Goal: Information Seeking & Learning: Learn about a topic

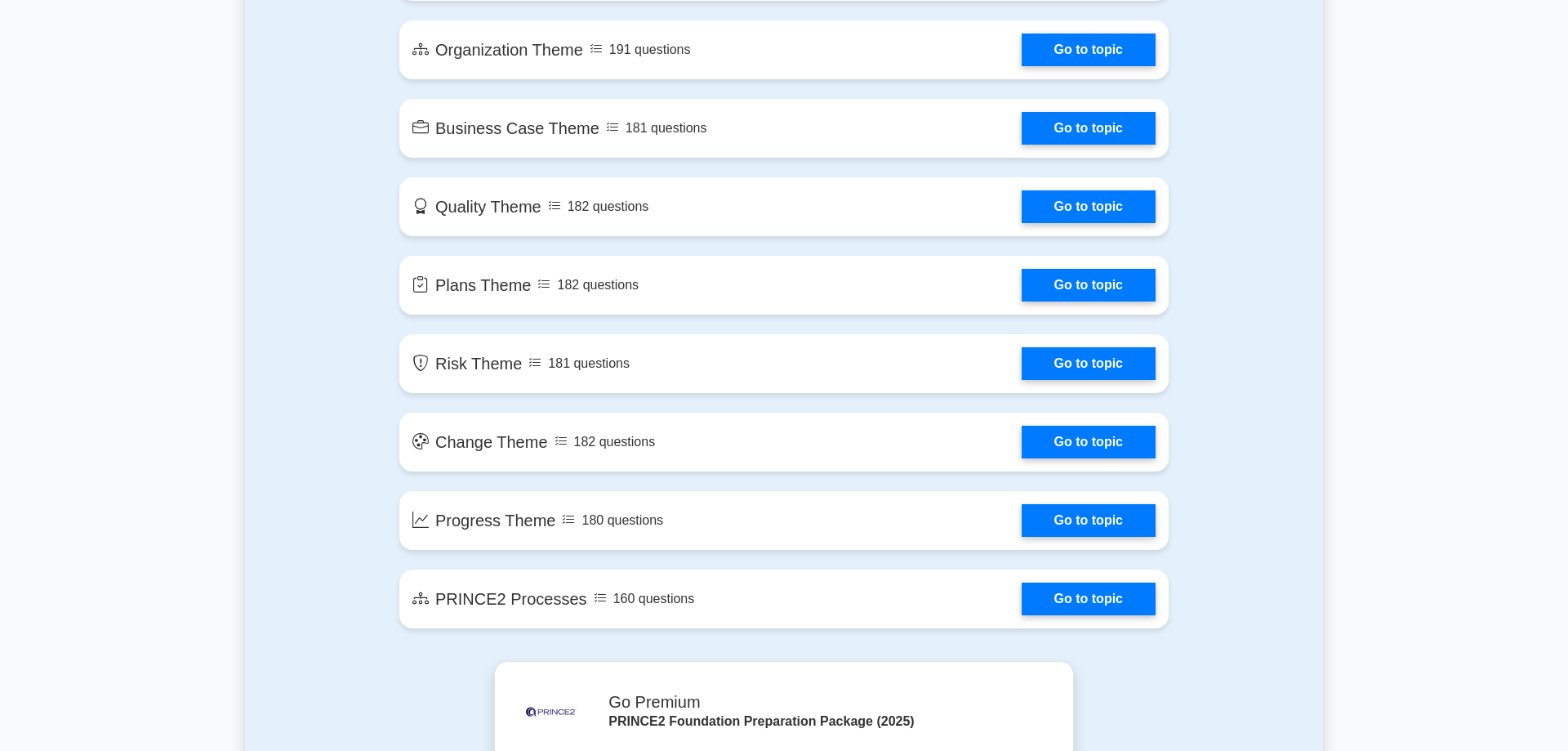
scroll to position [1166, 0]
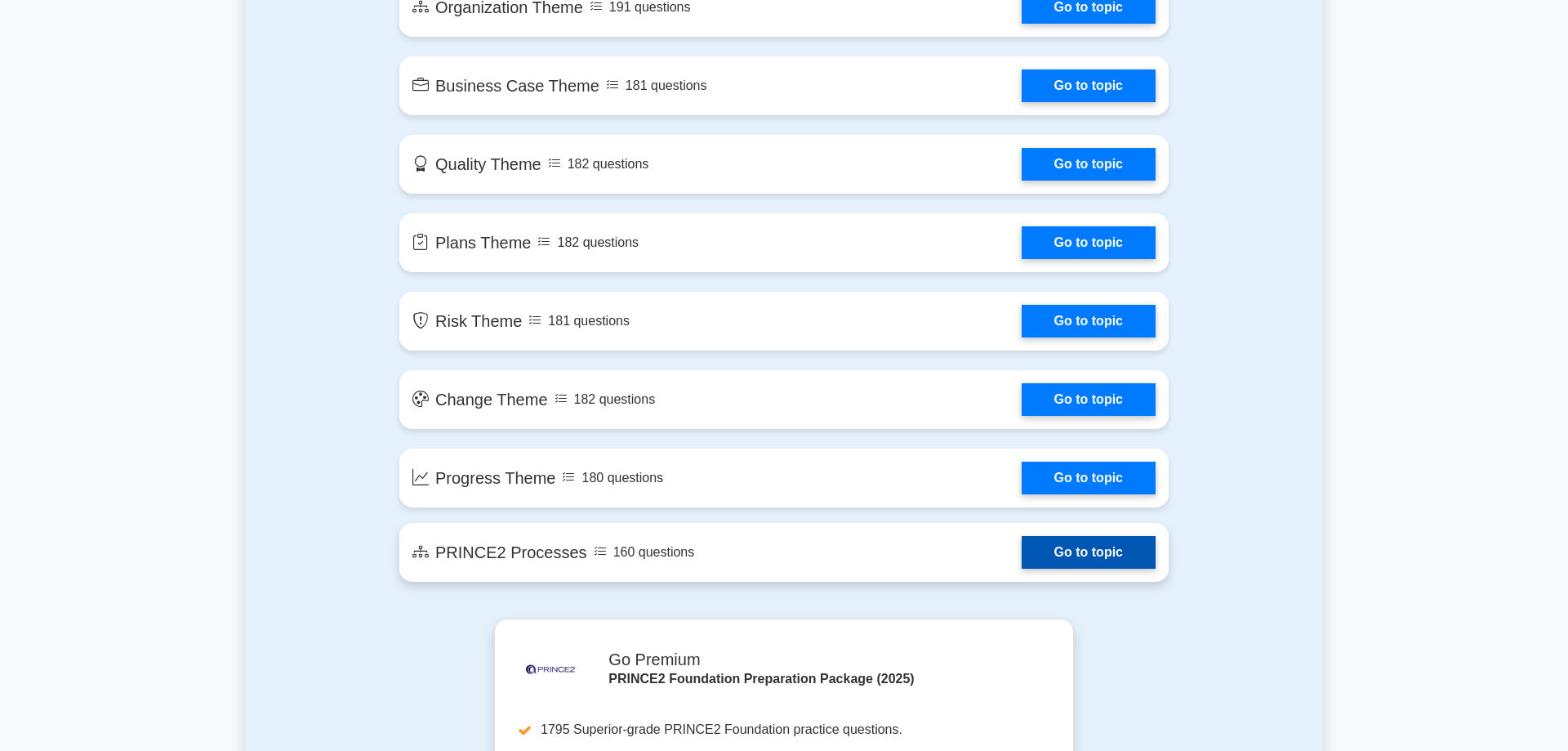
click at [1089, 555] on link "Go to topic" at bounding box center [1089, 552] width 134 height 33
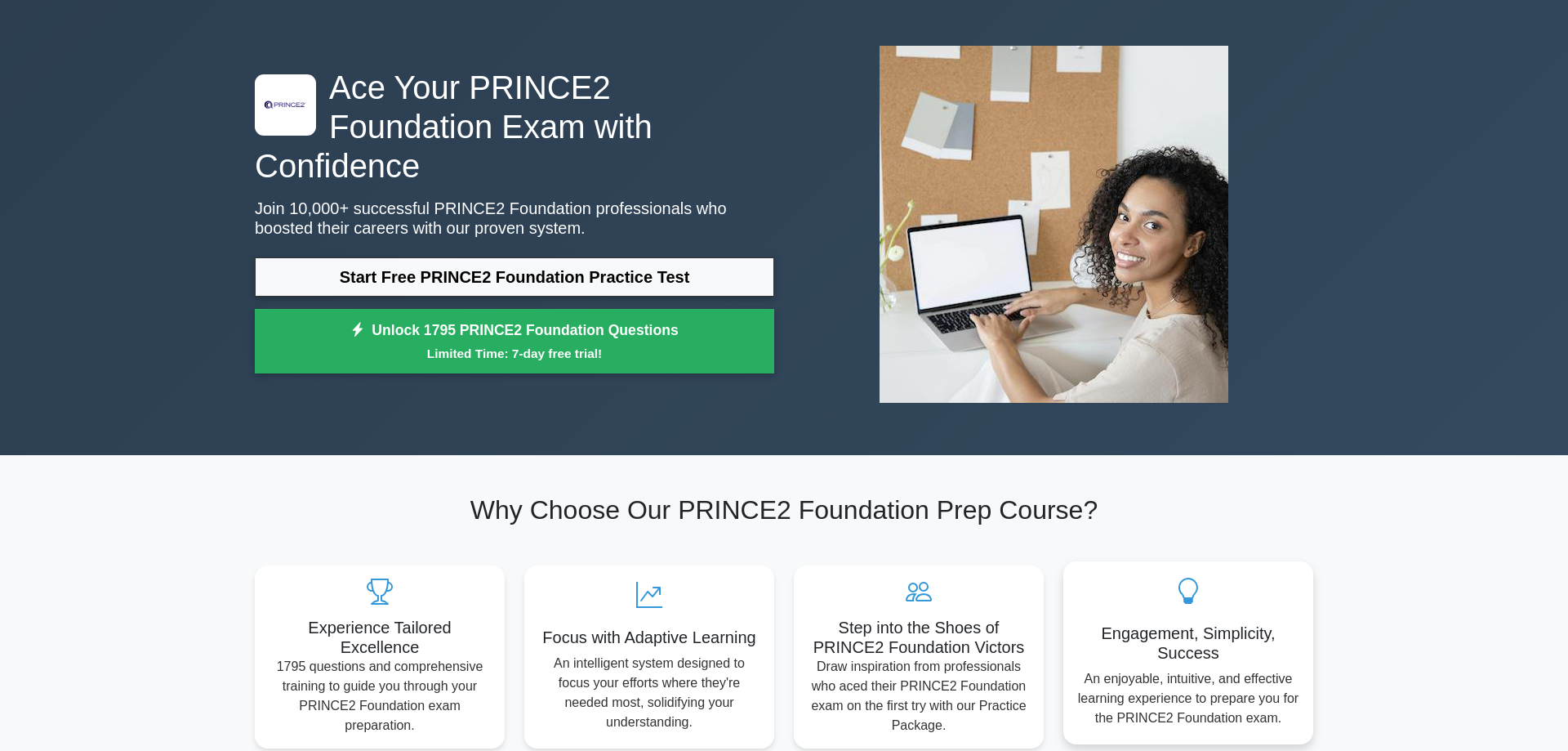
scroll to position [0, 0]
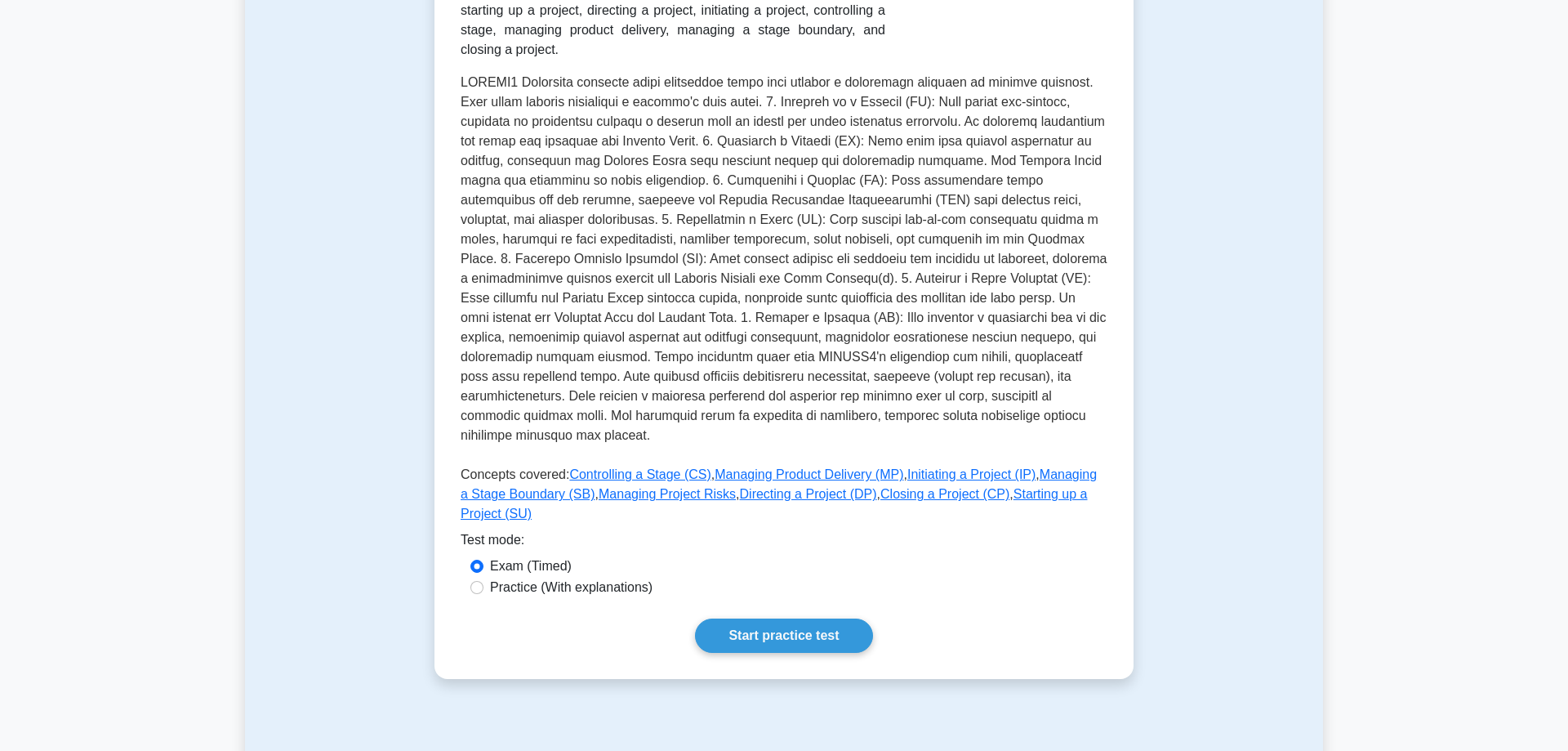
scroll to position [333, 0]
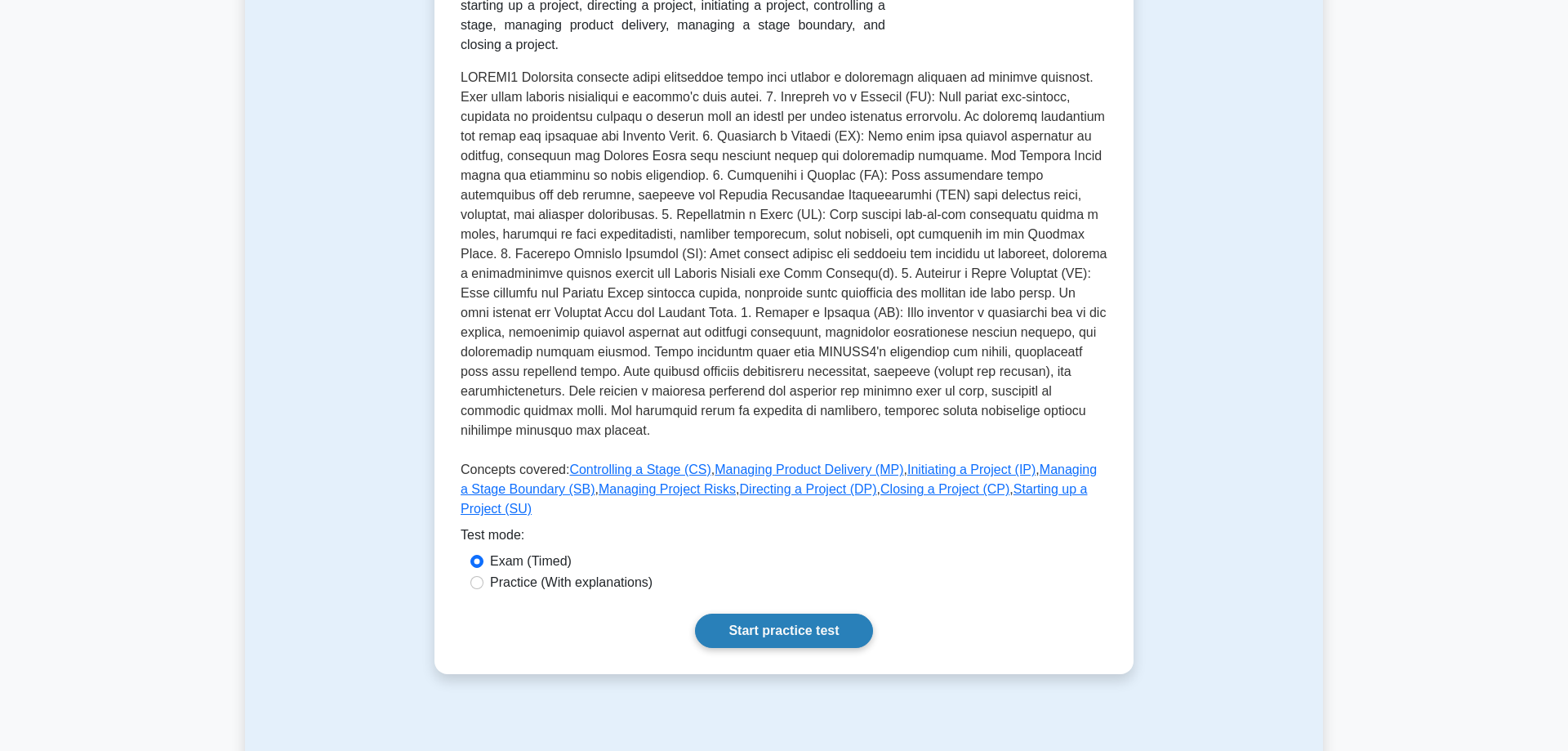
click at [798, 613] on link "Start practice test" at bounding box center [783, 630] width 177 height 34
click at [478, 576] on input "Practice (With explanations)" at bounding box center [477, 582] width 13 height 13
radio input "true"
click at [800, 613] on link "Start practice test" at bounding box center [783, 630] width 177 height 34
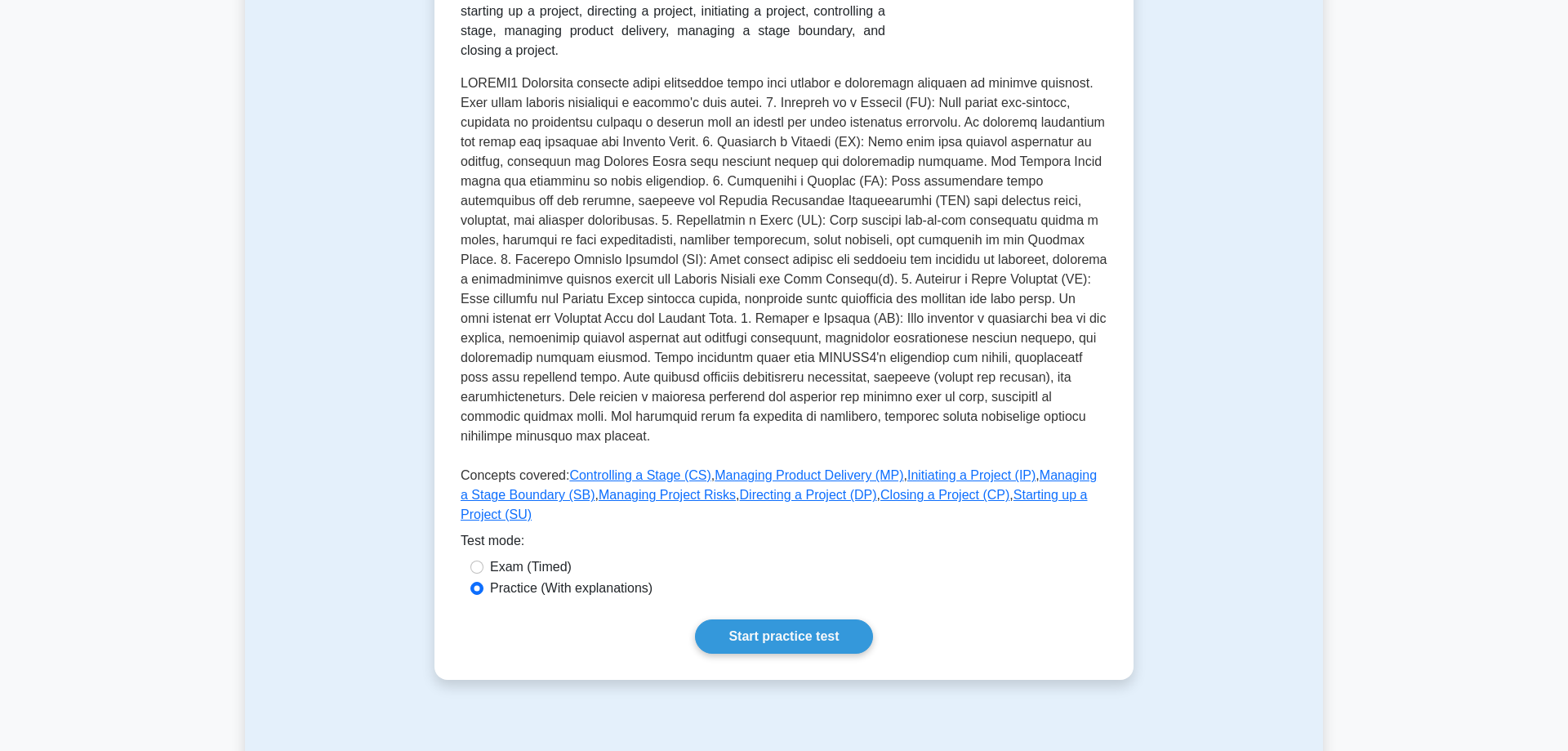
scroll to position [0, 0]
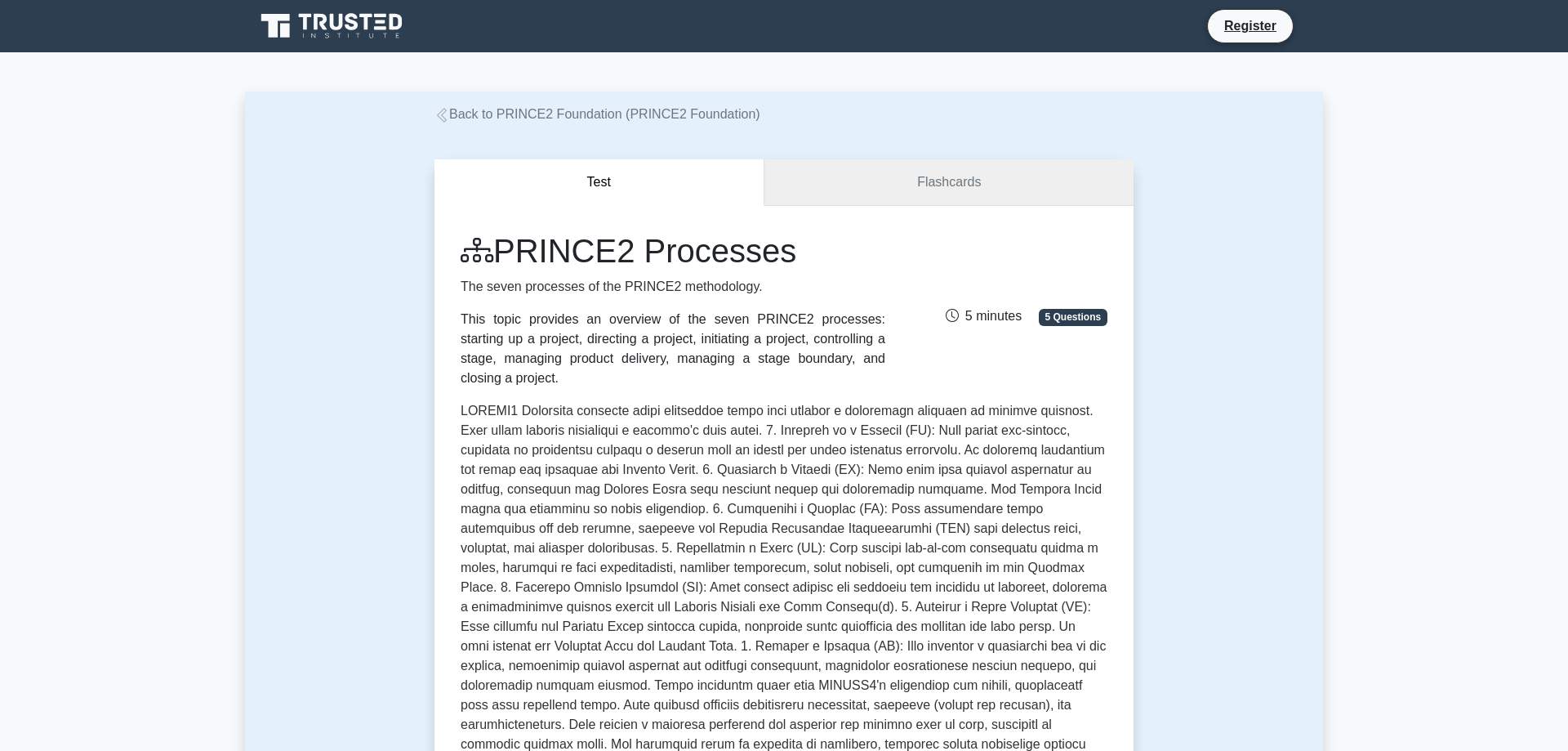
click at [958, 181] on link "Flashcards" at bounding box center [949, 182] width 369 height 46
